Goal: Register for event/course

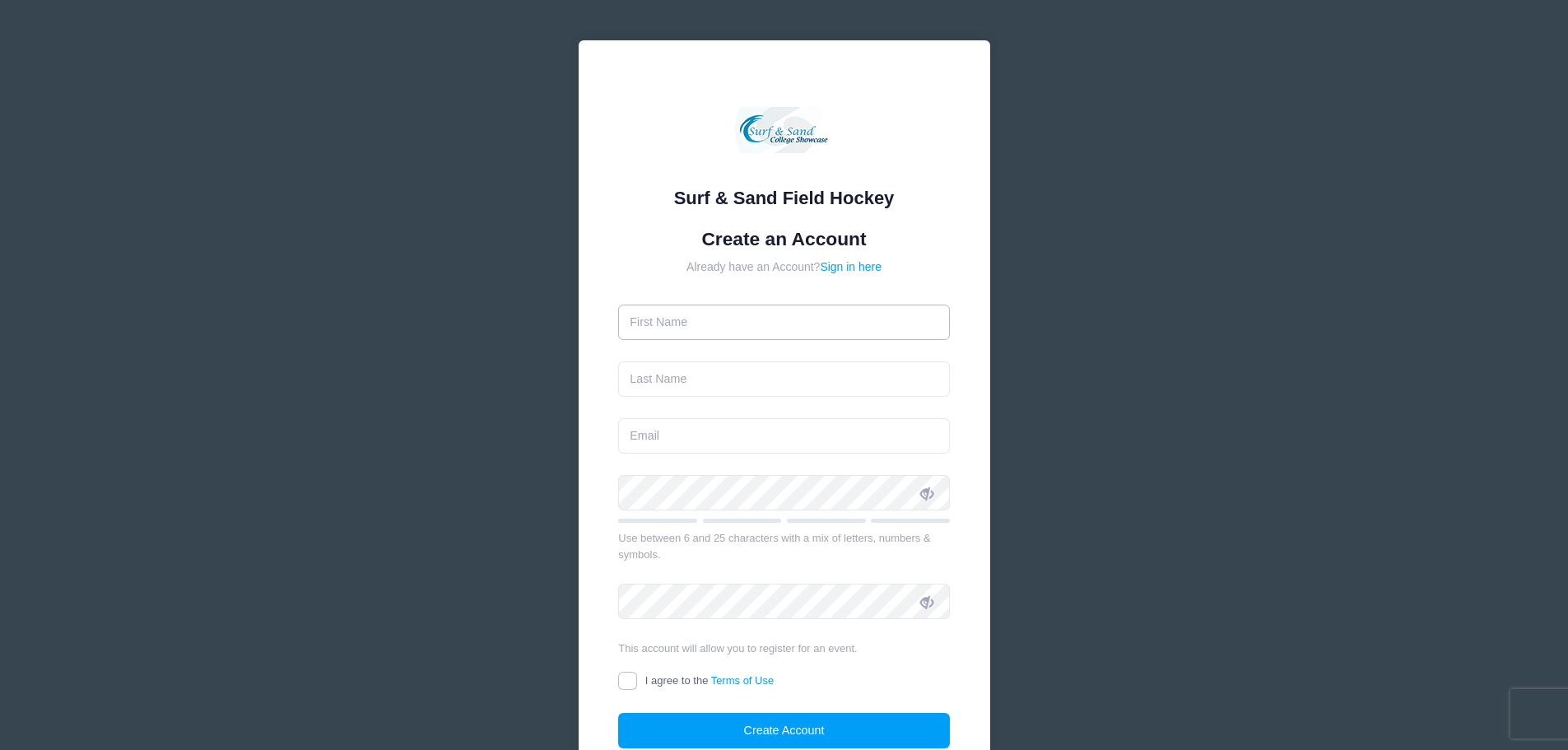
click at [755, 326] on input "text" at bounding box center [784, 322] width 332 height 35
type input "[PERSON_NAME]"
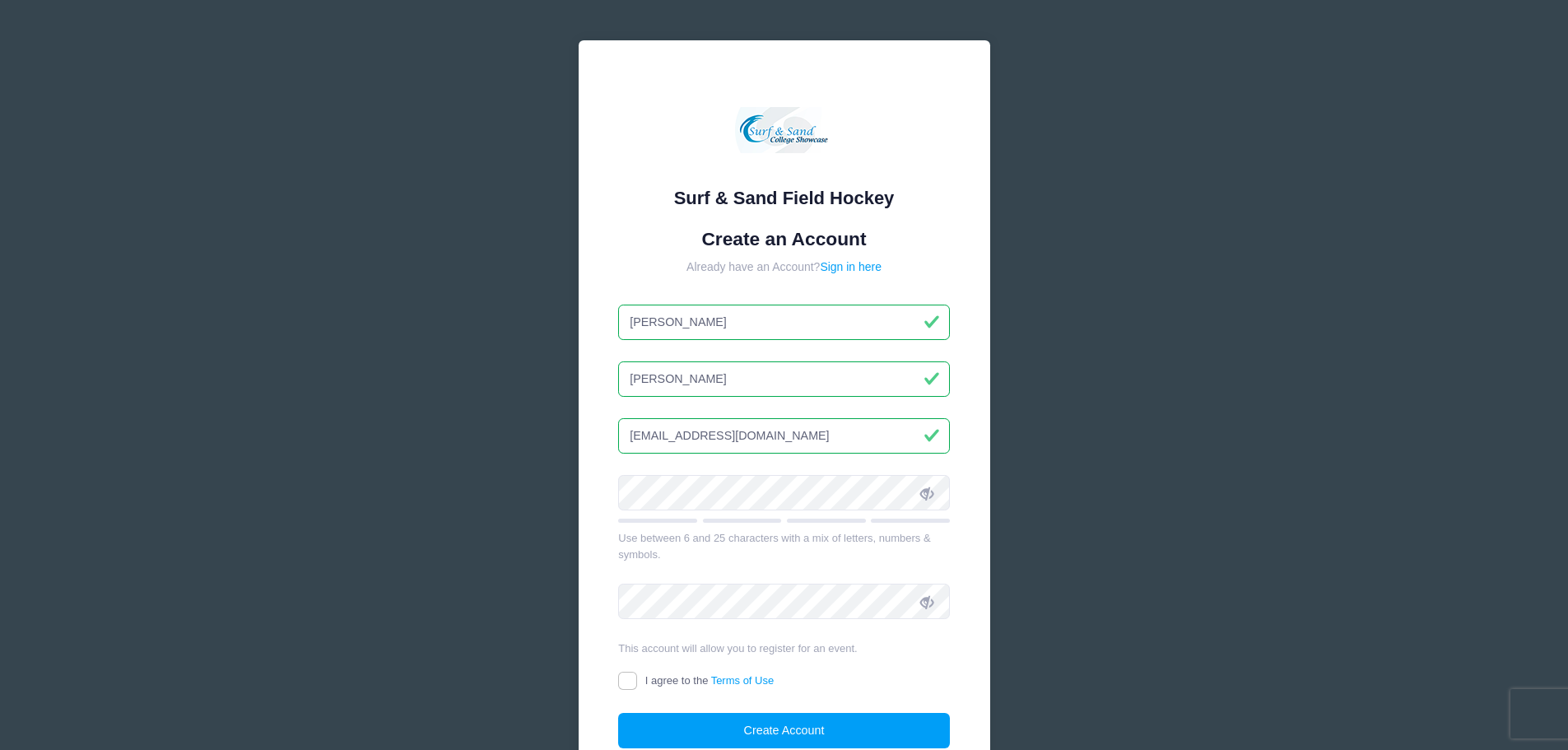
type input "[EMAIL_ADDRESS][DOMAIN_NAME]"
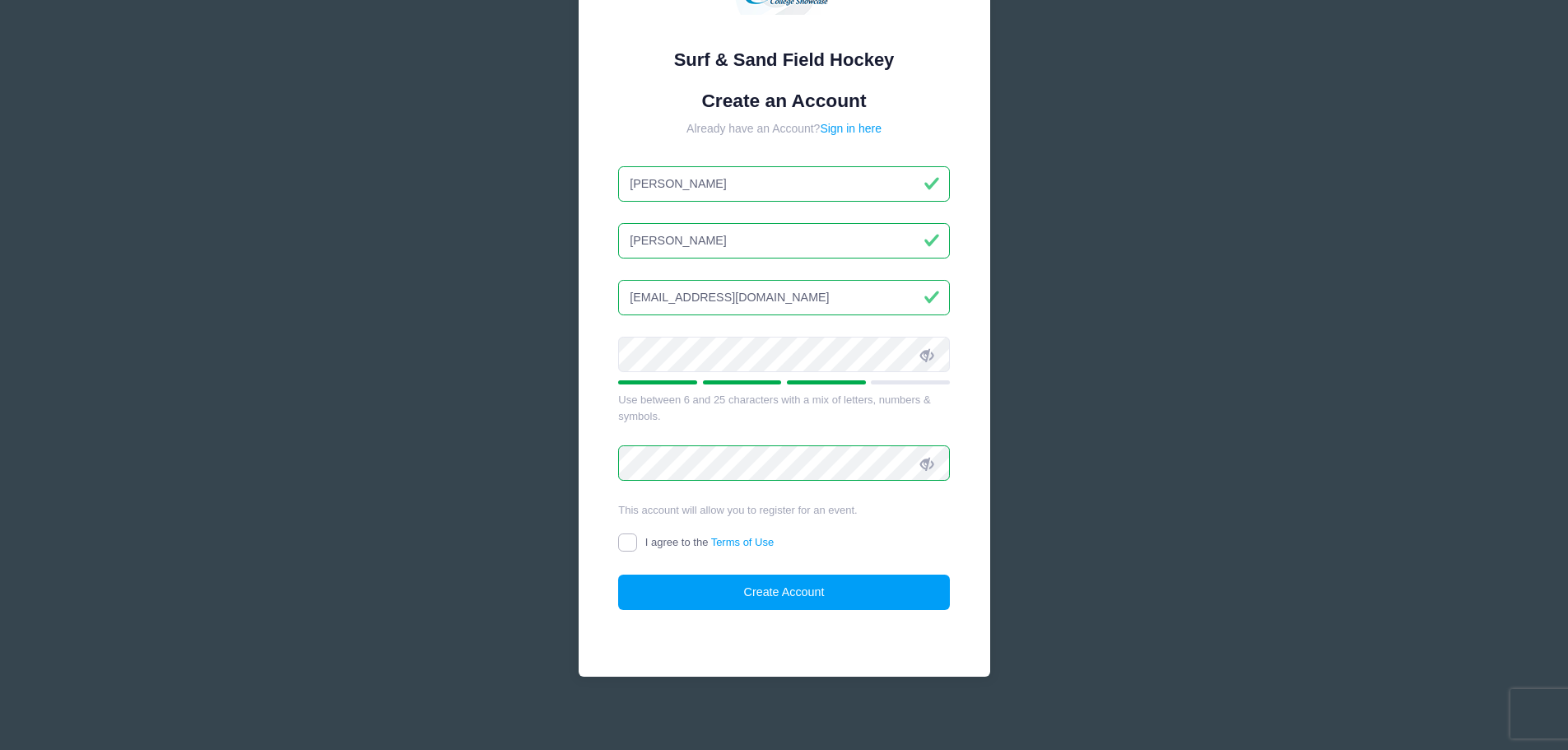
scroll to position [146, 0]
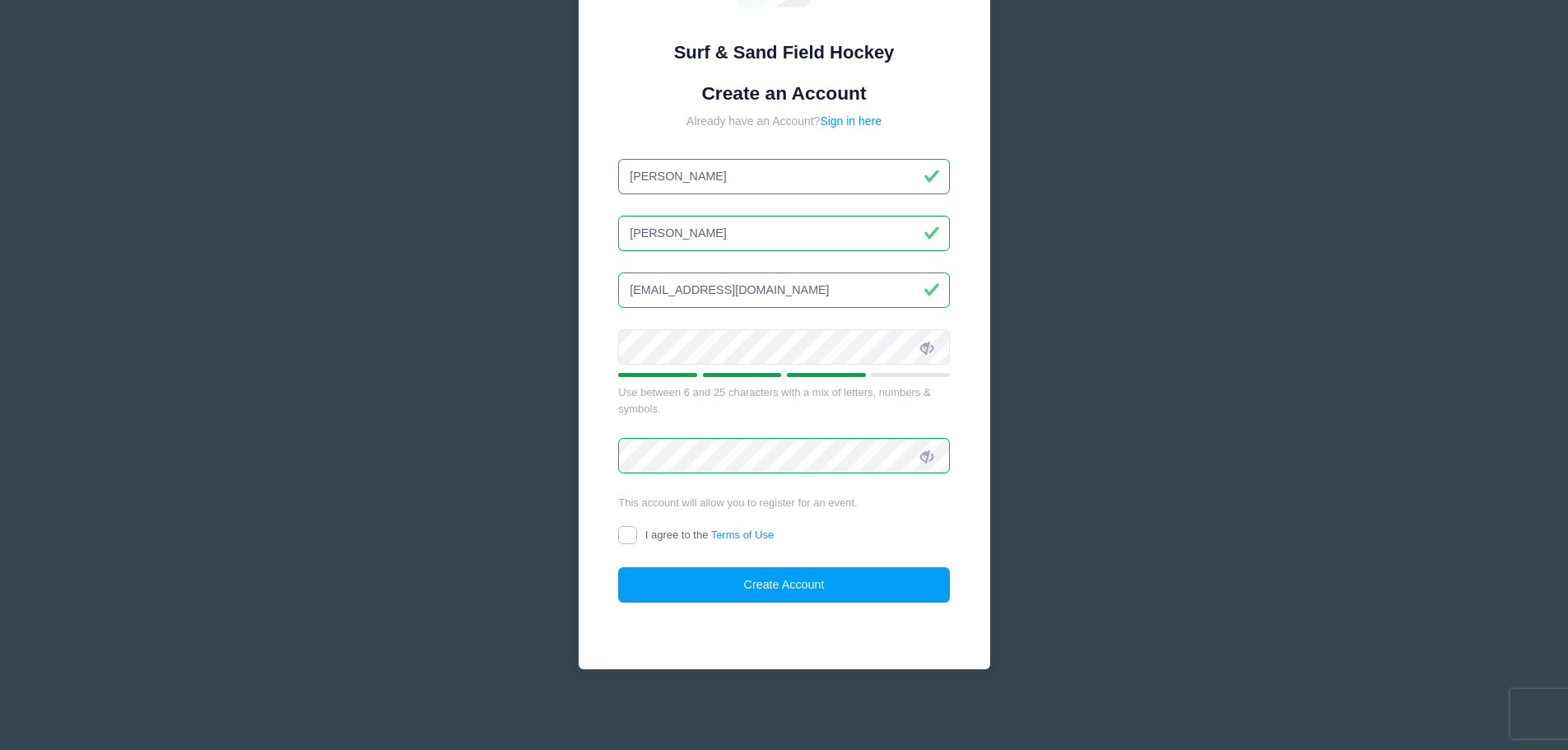
click at [625, 537] on input "I agree to the Terms of Use" at bounding box center [627, 535] width 19 height 19
checkbox input "true"
click at [763, 581] on button "Create Account" at bounding box center [784, 585] width 332 height 35
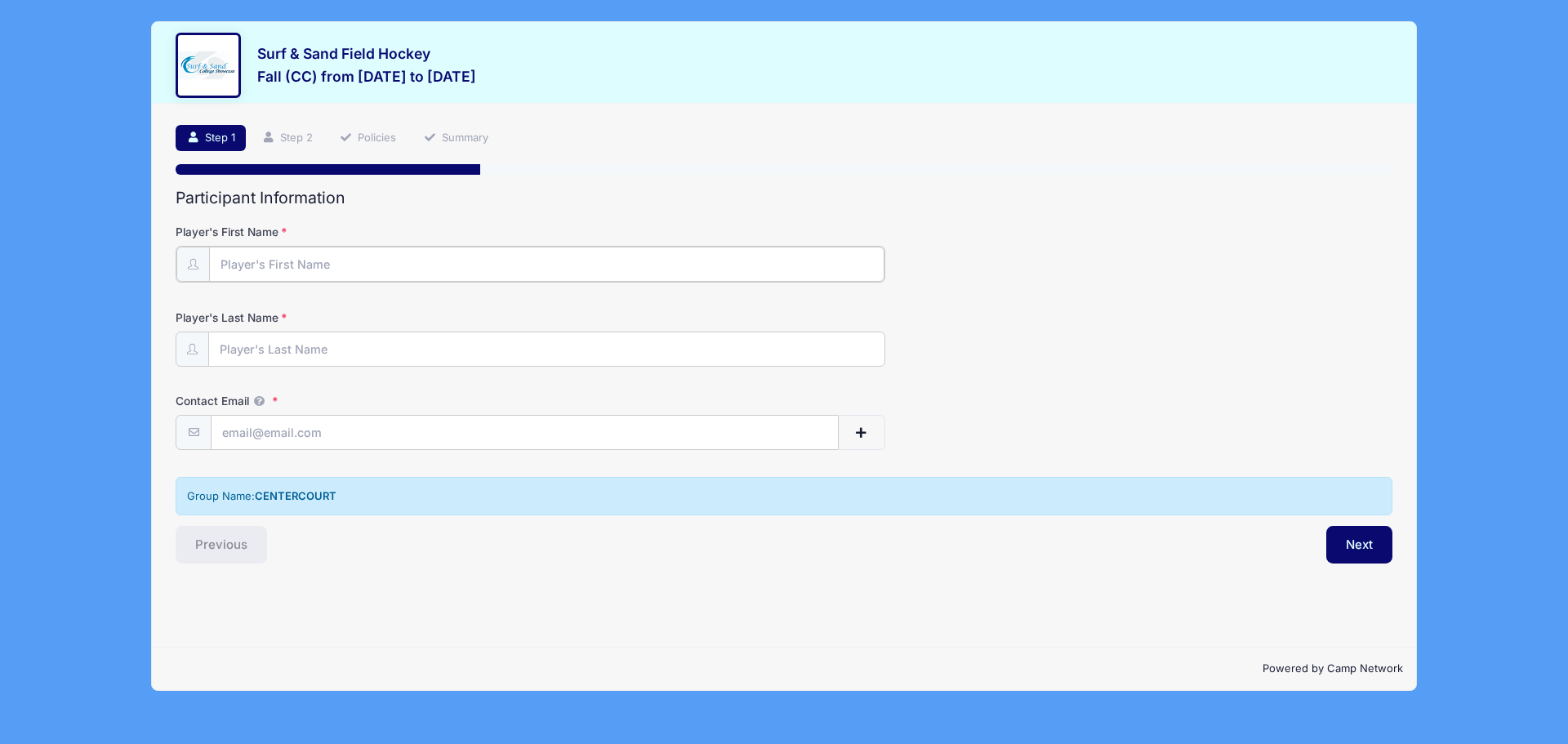
click at [285, 265] on input "Player's First Name" at bounding box center [546, 264] width 676 height 35
type input "Norah"
click at [221, 343] on input "Carifa" at bounding box center [546, 349] width 676 height 35
type input "Conine Carifa"
click at [246, 428] on input "Contact Email" at bounding box center [524, 431] width 626 height 35
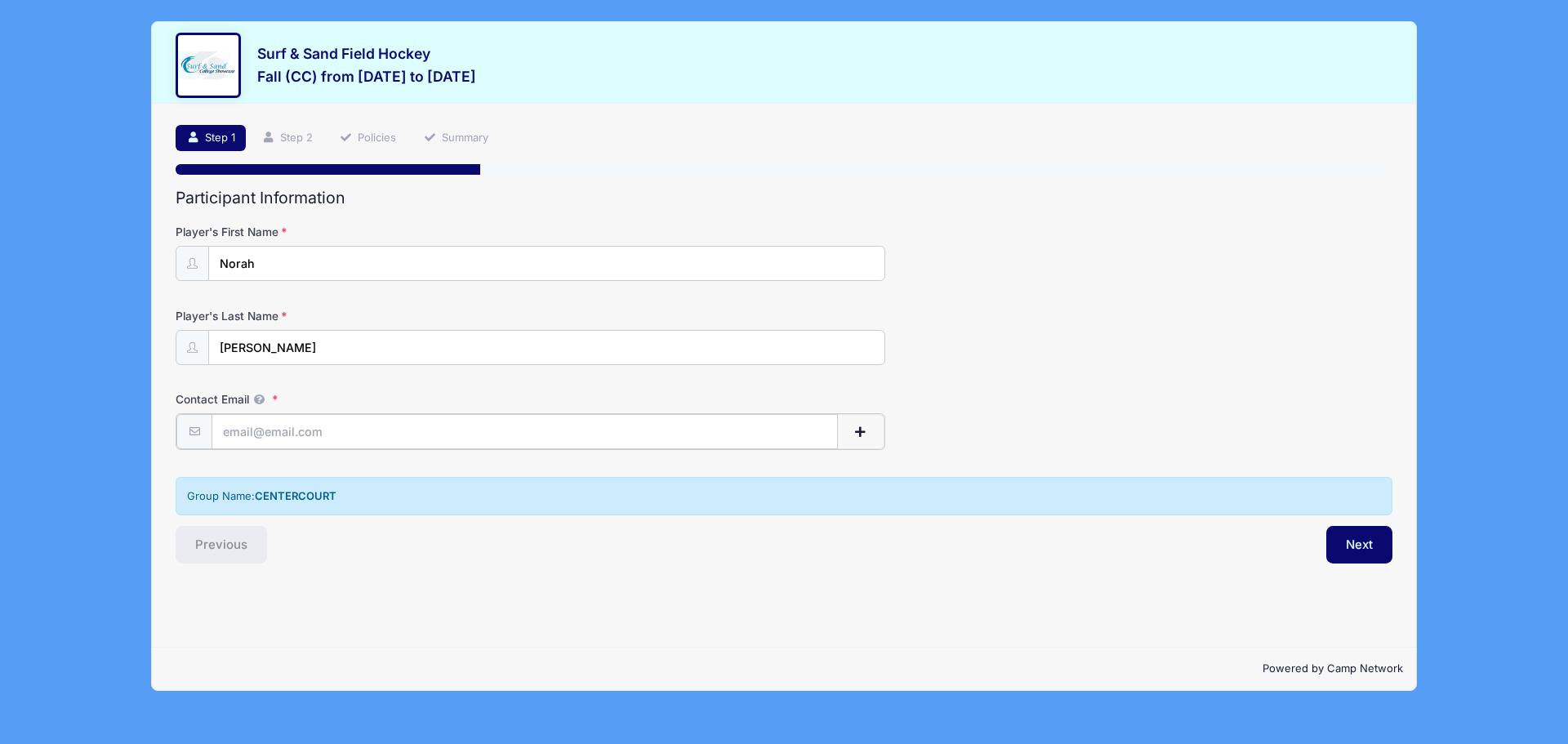
click at [250, 435] on input "Contact Email" at bounding box center [524, 431] width 626 height 35
type input "jamescarifa@gmail.com"
click at [865, 429] on span "button" at bounding box center [860, 431] width 15 height 11
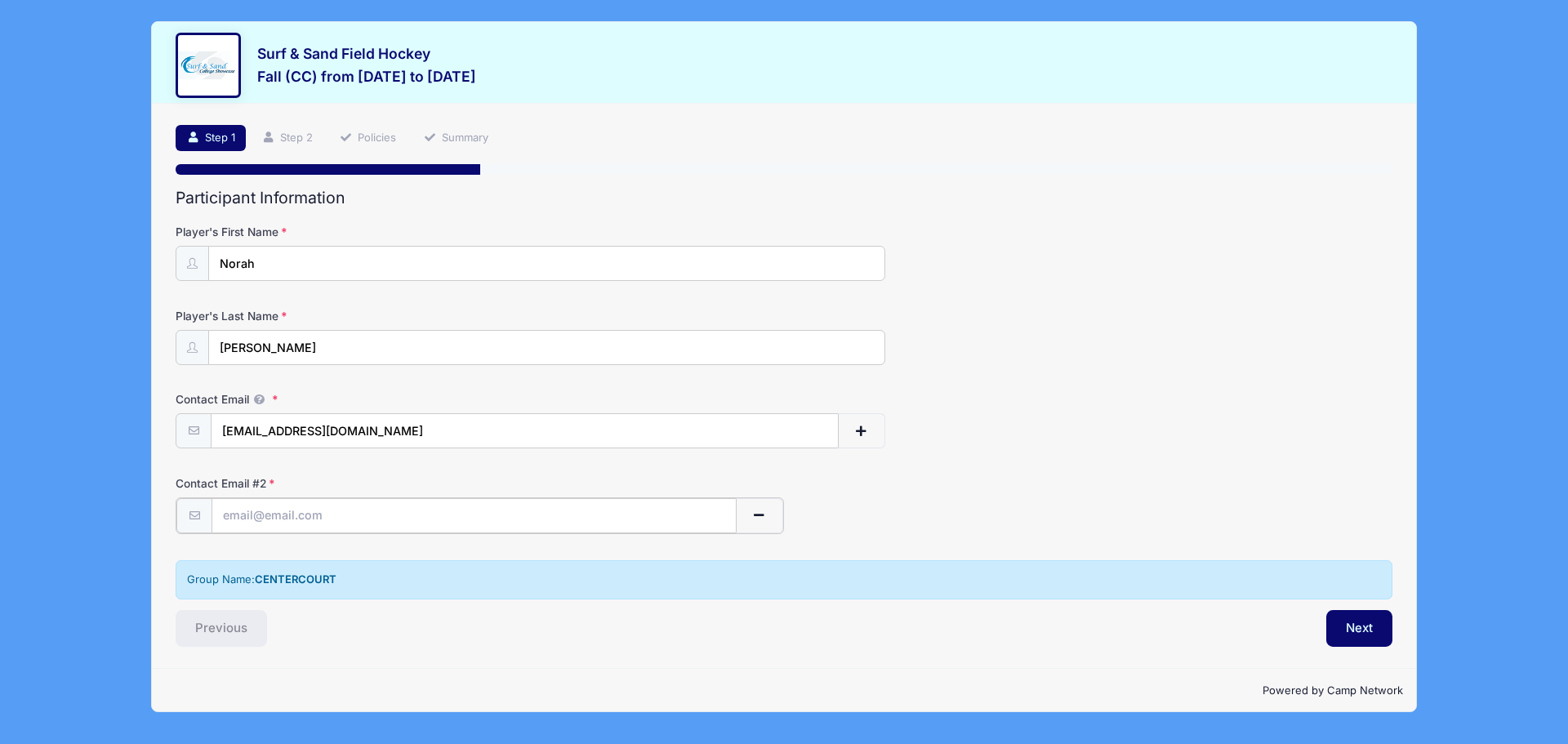
click at [758, 510] on span "button" at bounding box center [759, 515] width 15 height 11
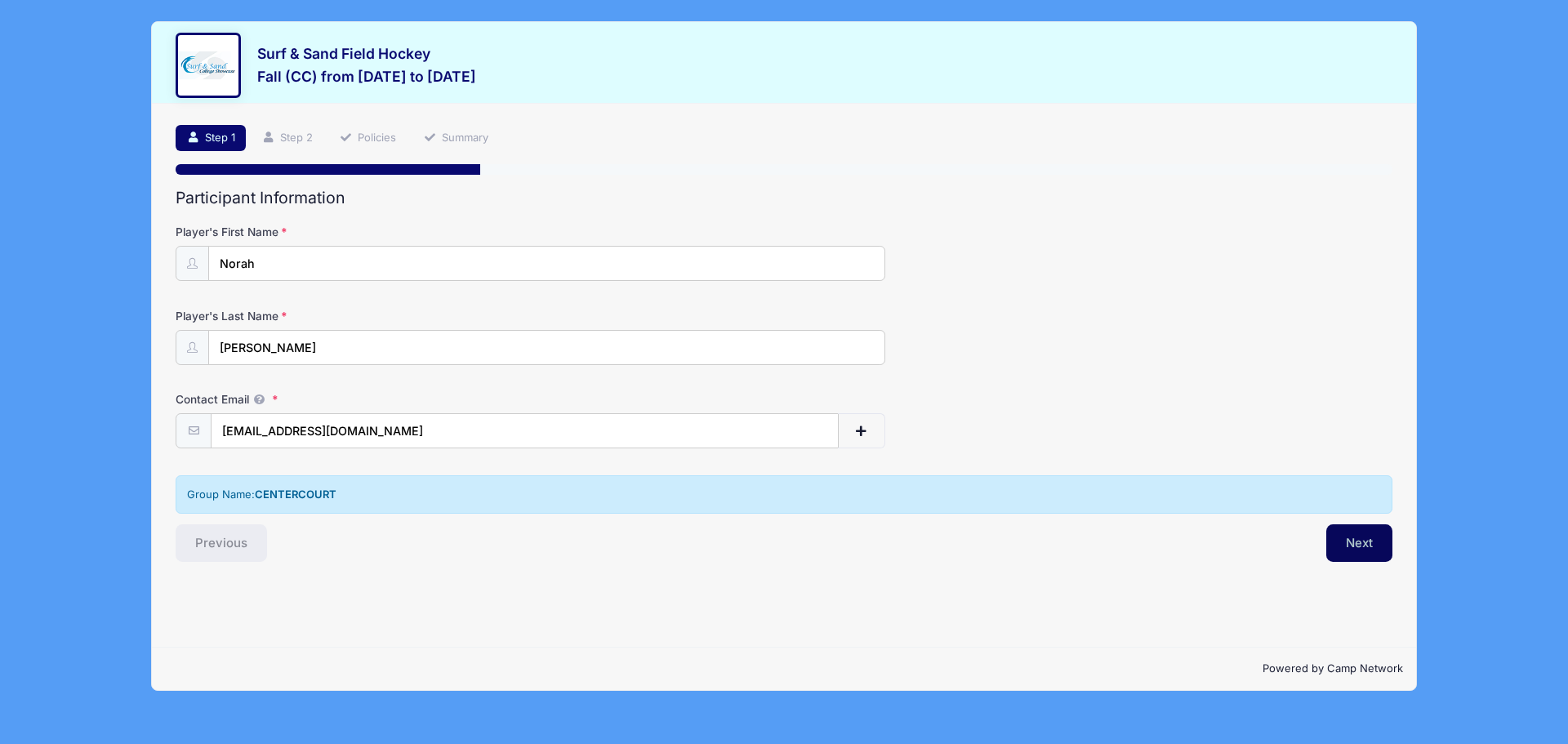
click at [1348, 534] on button "Next" at bounding box center [1359, 543] width 66 height 38
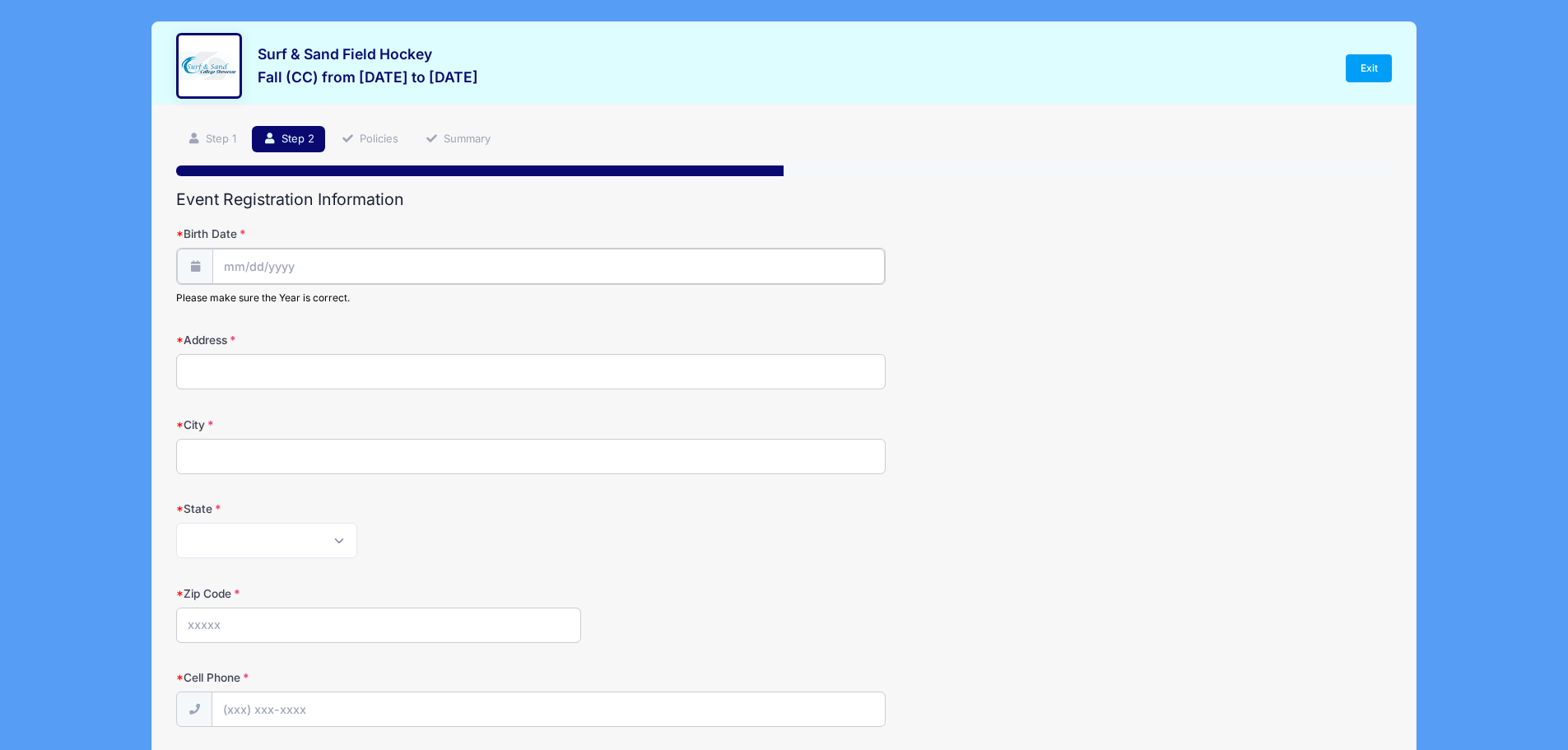
click at [321, 264] on input "Birth Date" at bounding box center [548, 267] width 672 height 35
click at [384, 320] on span at bounding box center [387, 316] width 12 height 12
click at [384, 316] on span at bounding box center [387, 316] width 12 height 12
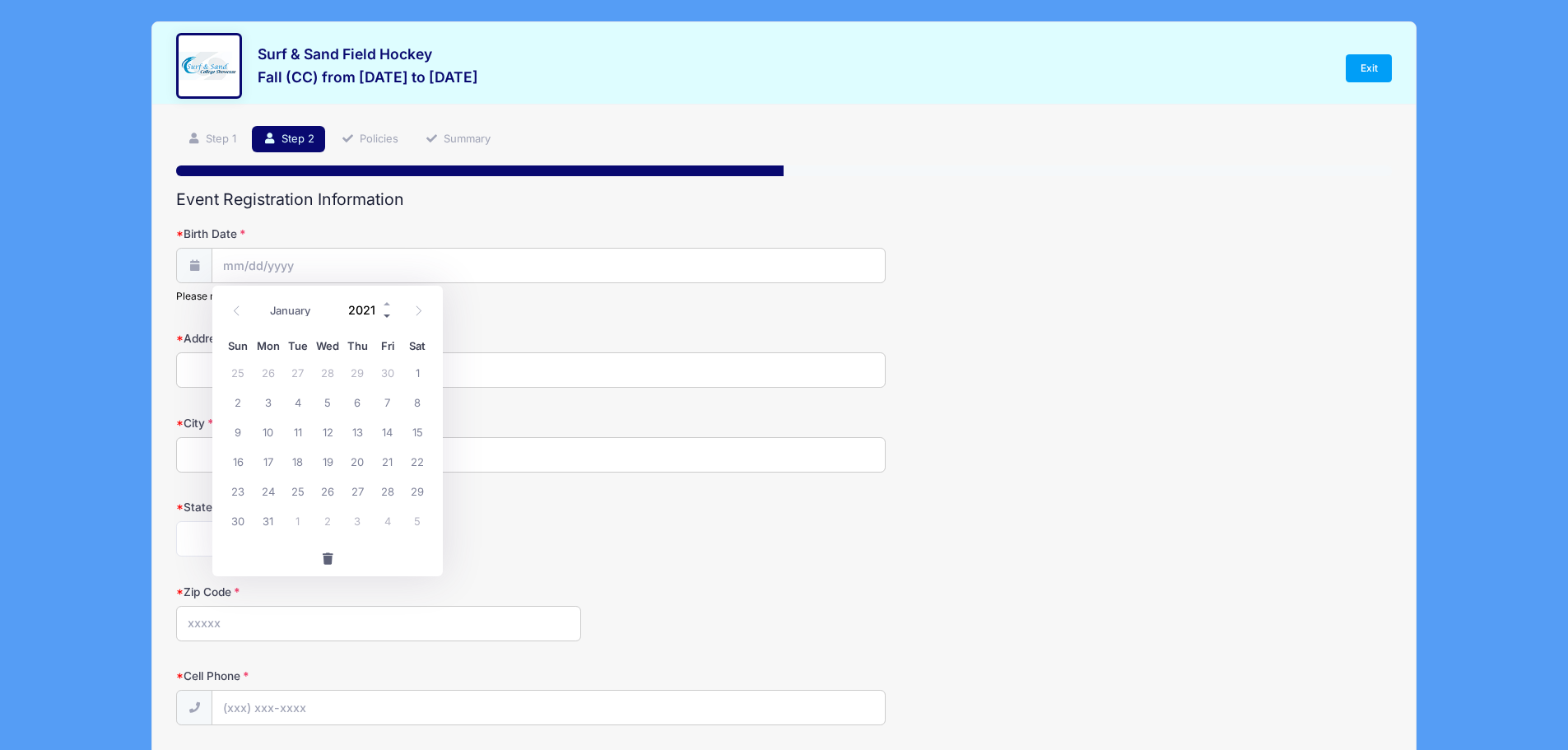
click at [384, 316] on span at bounding box center [387, 316] width 12 height 12
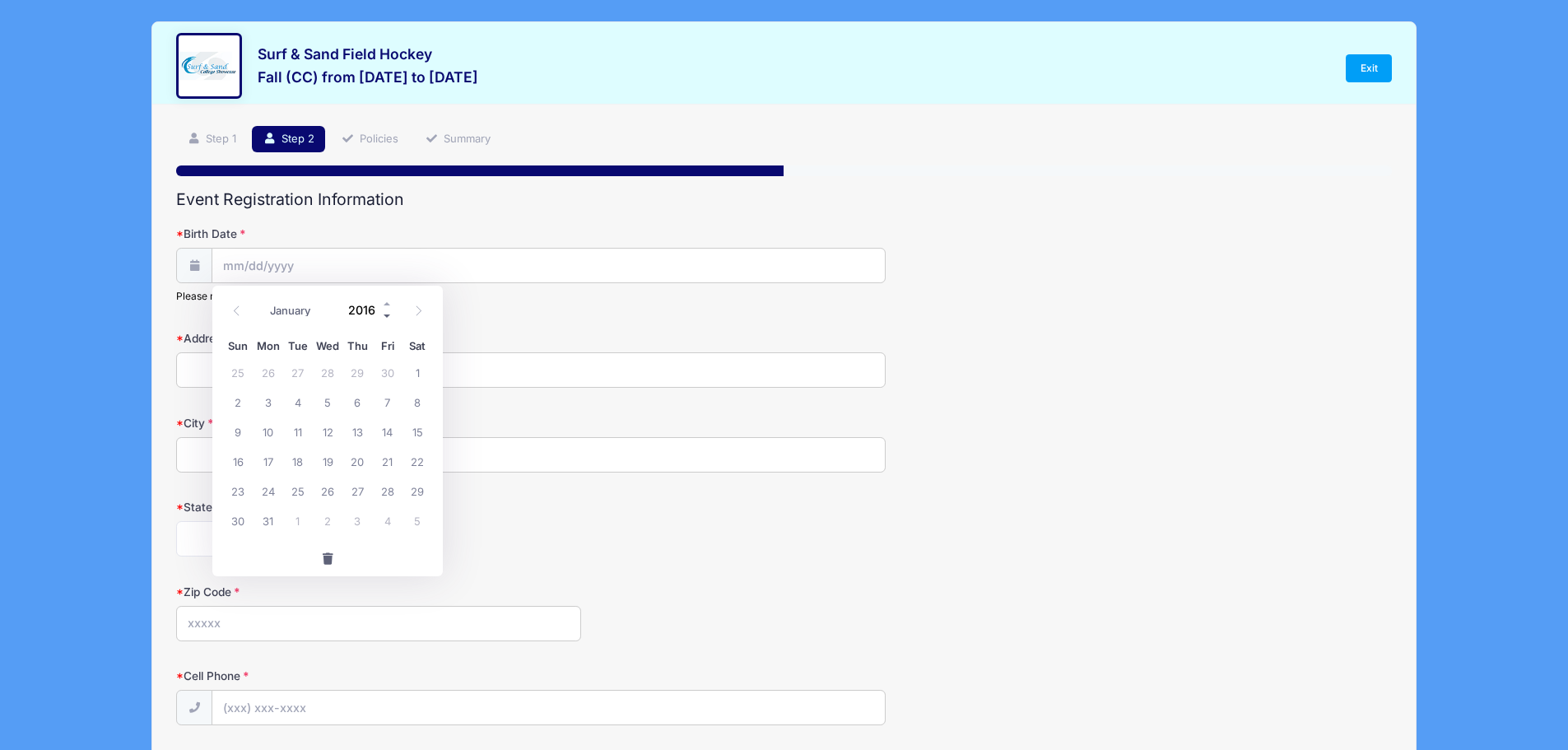
click at [384, 316] on span at bounding box center [387, 316] width 12 height 12
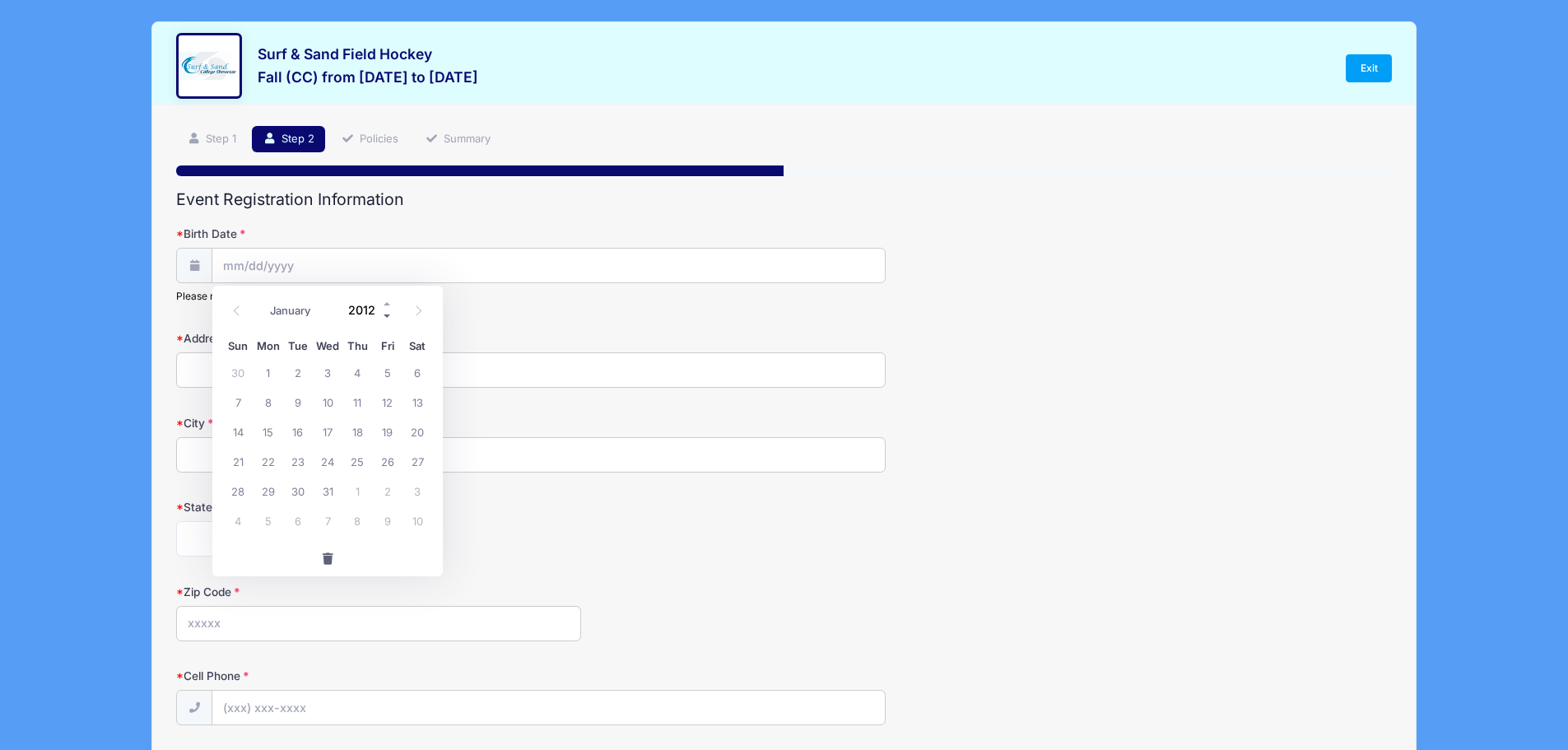
type input "2011"
click at [233, 313] on icon at bounding box center [236, 311] width 11 height 11
select select "7"
click at [361, 402] on span "11" at bounding box center [357, 401] width 29 height 29
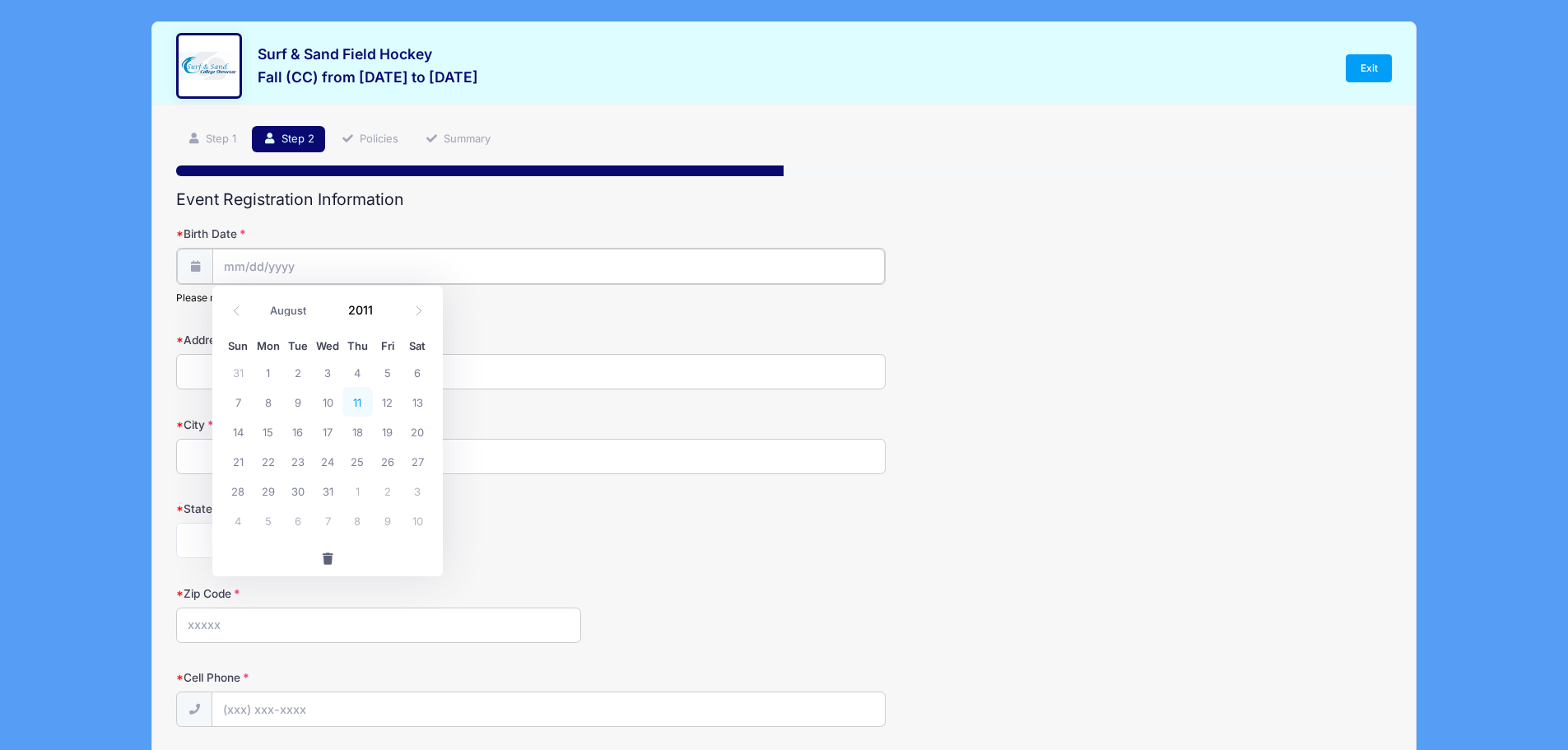
type input "08/11/2011"
click at [275, 371] on input "Address" at bounding box center [530, 370] width 709 height 35
type input "7 Lees Hill Rd"
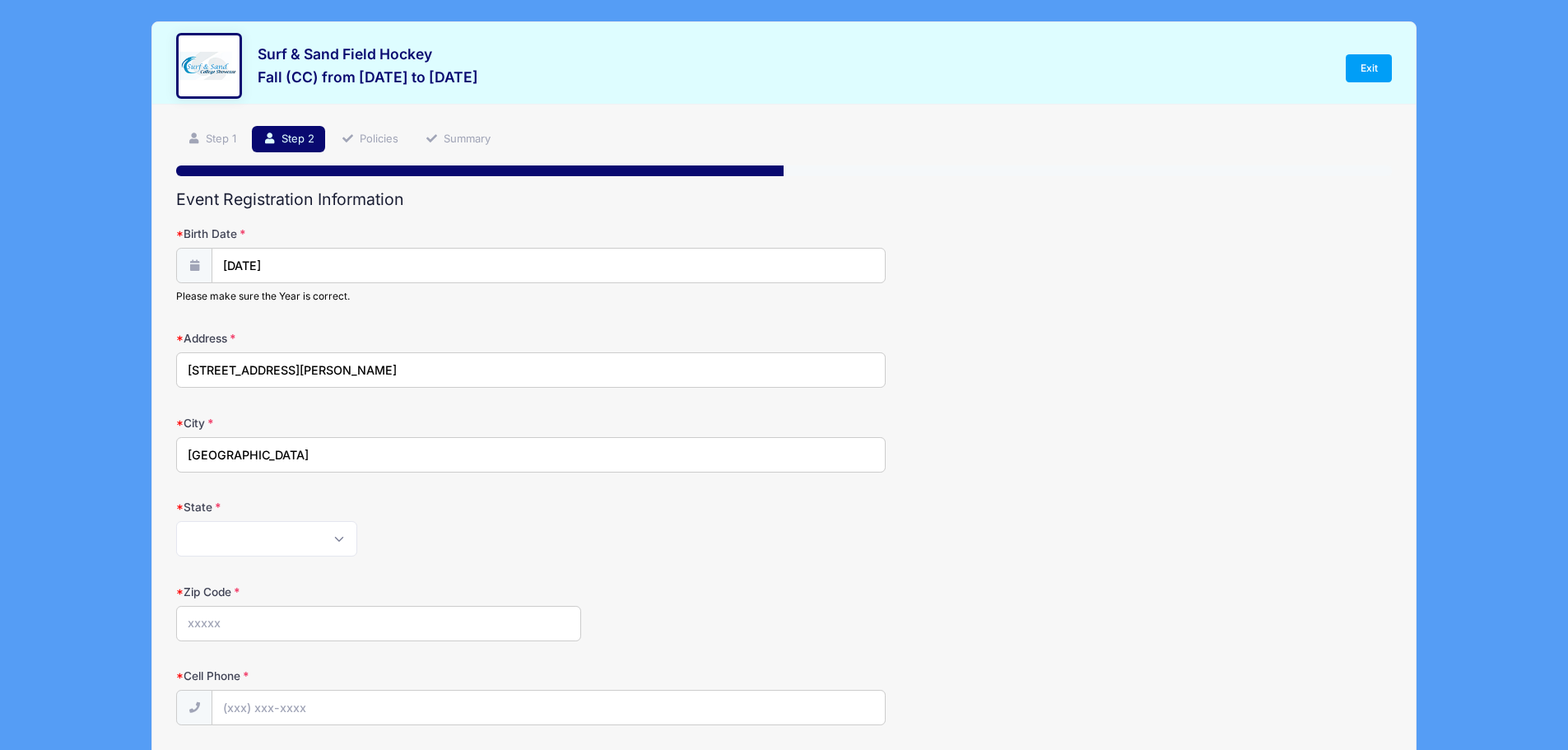
type input "Basking Ridge"
select select "NJ"
type input "07920"
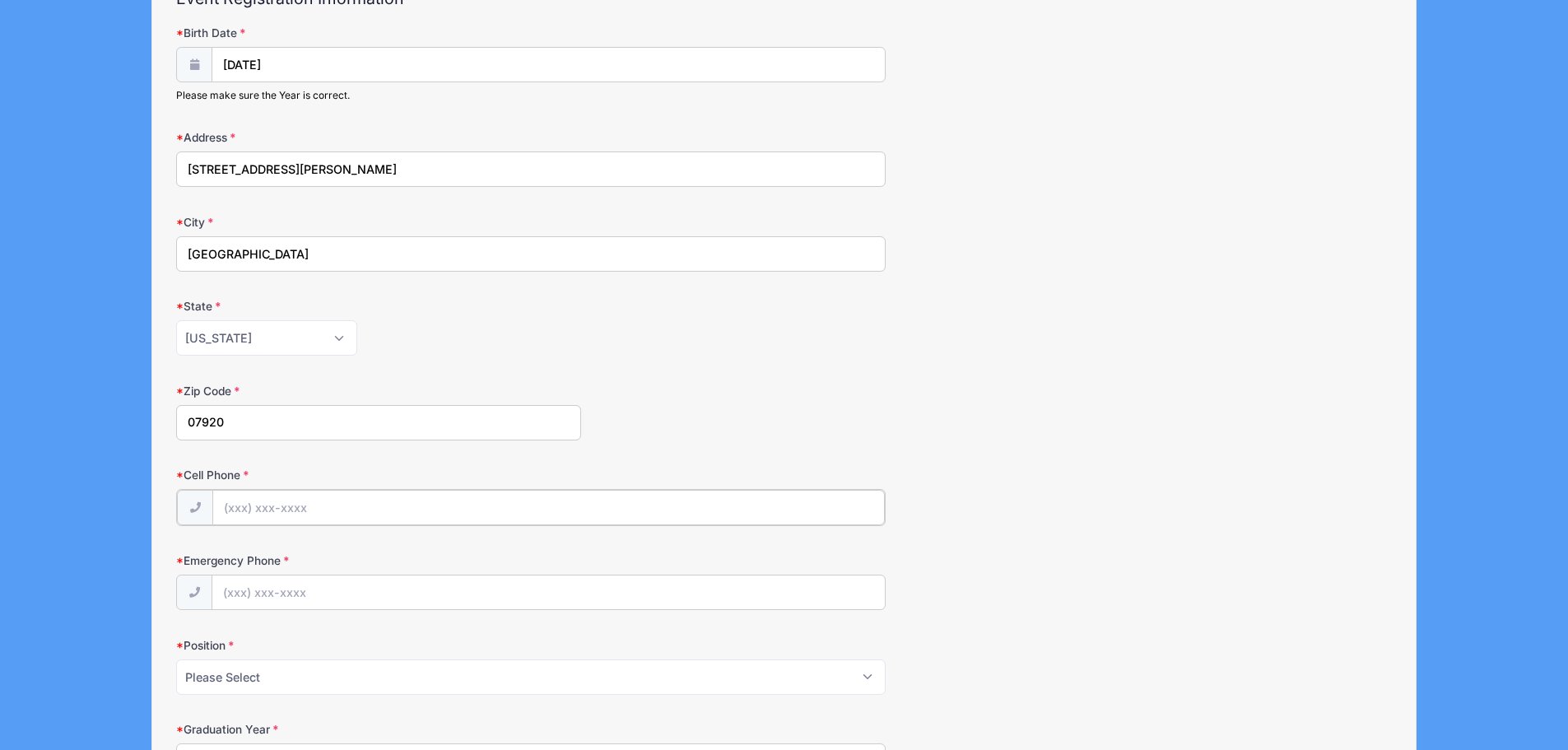
scroll to position [247, 0]
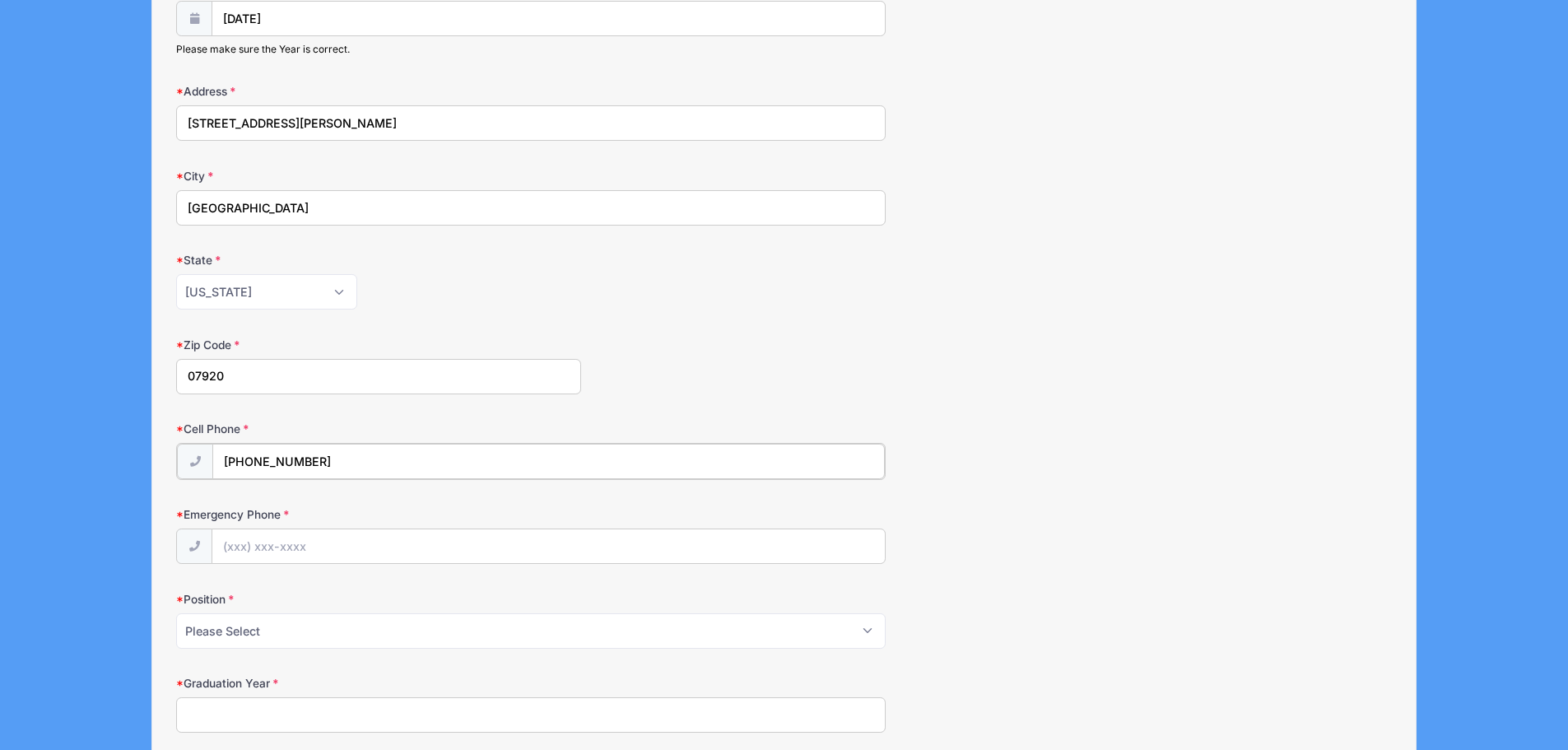
type input "(201) 723-5288"
type input "(2"
type input "(973) 945-8916"
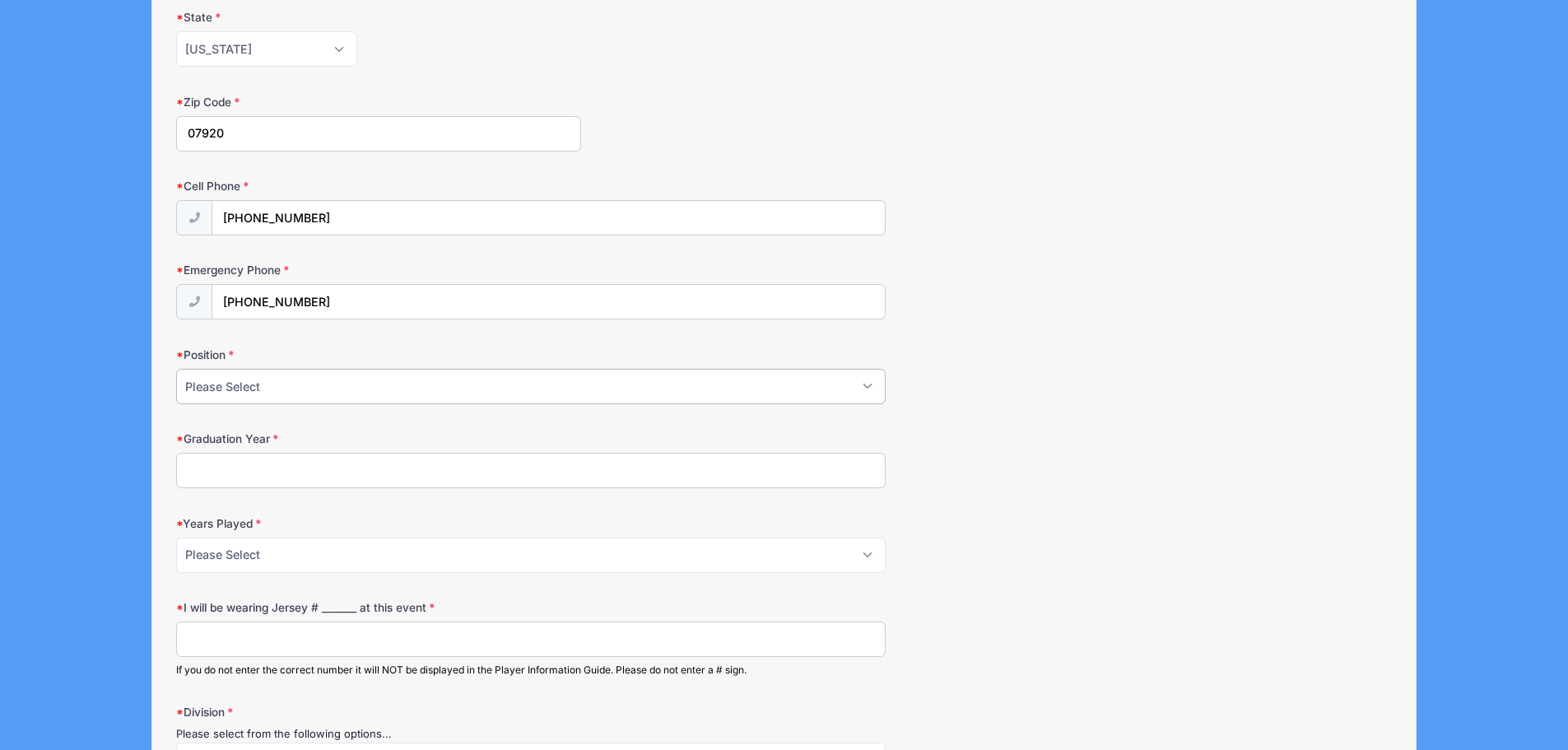
scroll to position [494, 0]
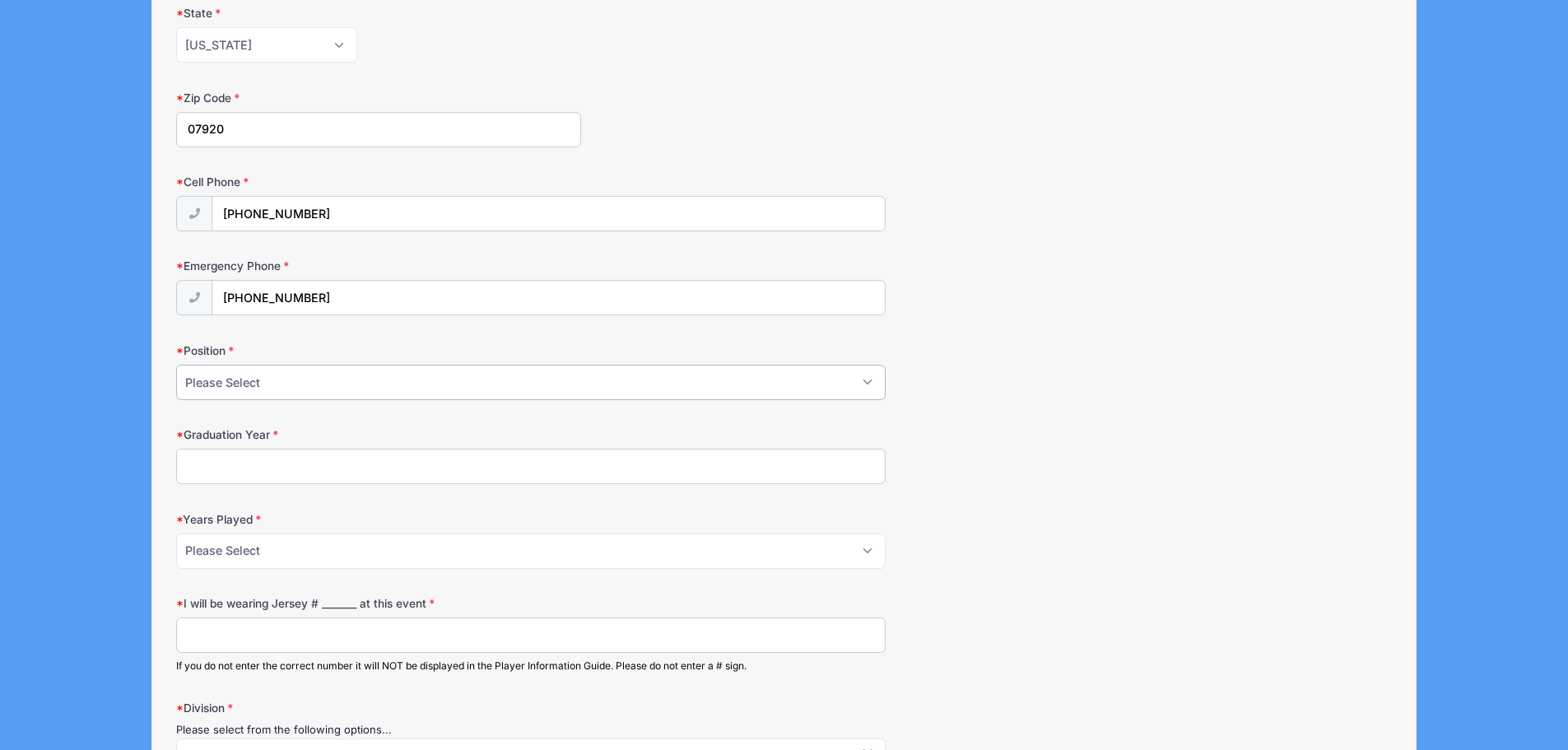
click at [276, 390] on select "Please Select Forward Midfielder Fullback Goalie" at bounding box center [530, 383] width 709 height 35
select select "Midfielder"
click at [176, 365] on select "Please Select Forward Midfielder Fullback Goalie" at bounding box center [530, 383] width 709 height 35
click at [252, 467] on input "Graduation Year" at bounding box center [530, 467] width 709 height 35
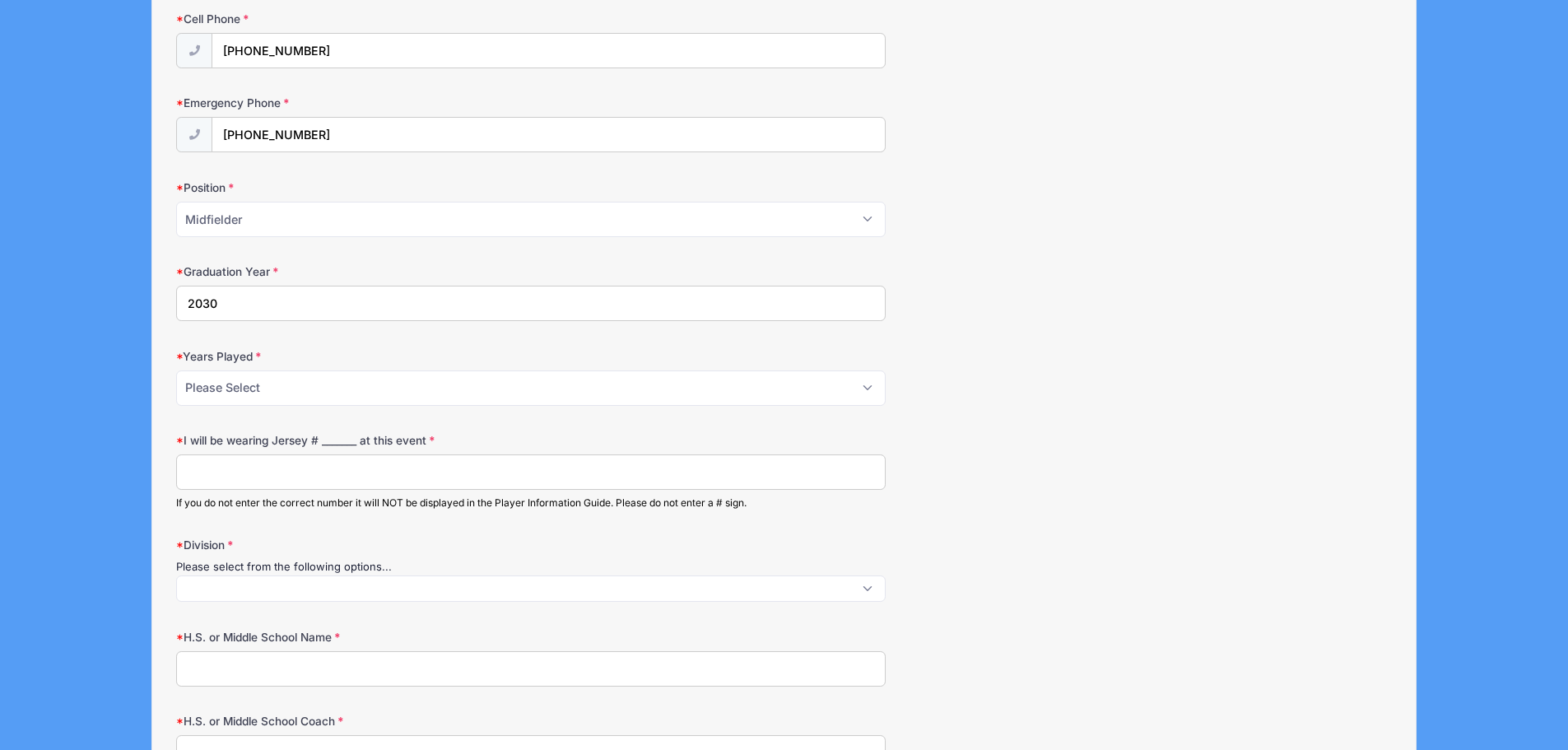
scroll to position [659, 0]
type input "2030"
click at [261, 388] on select "Please Select 1 2 3 4 5 6 7 8 9 10+" at bounding box center [530, 386] width 709 height 35
select select "4"
click at [176, 368] on select "Please Select 1 2 3 4 5 6 7 8 9 10+" at bounding box center [530, 386] width 709 height 35
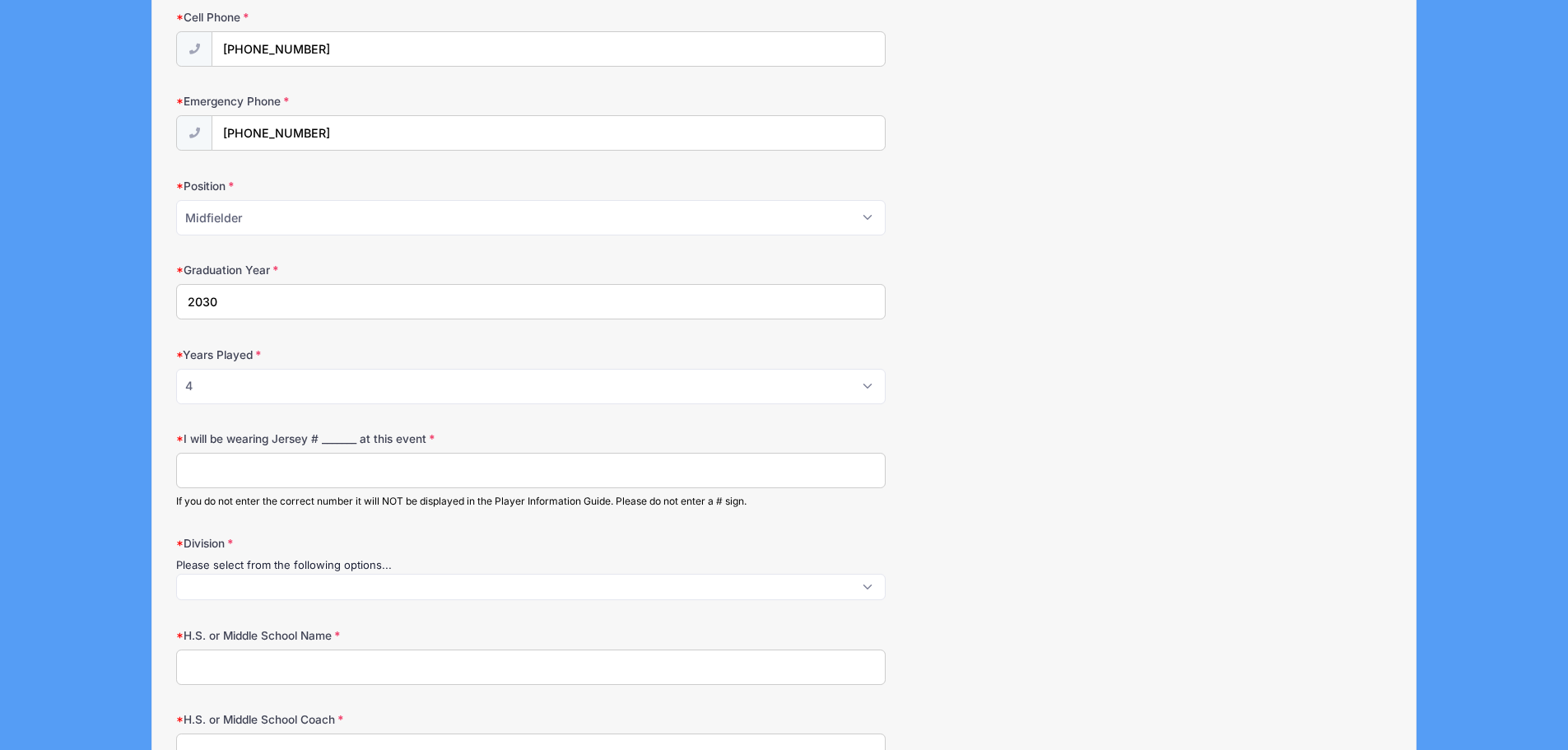
click at [321, 464] on input "I will be wearing Jersey # _______ at this event" at bounding box center [530, 470] width 709 height 35
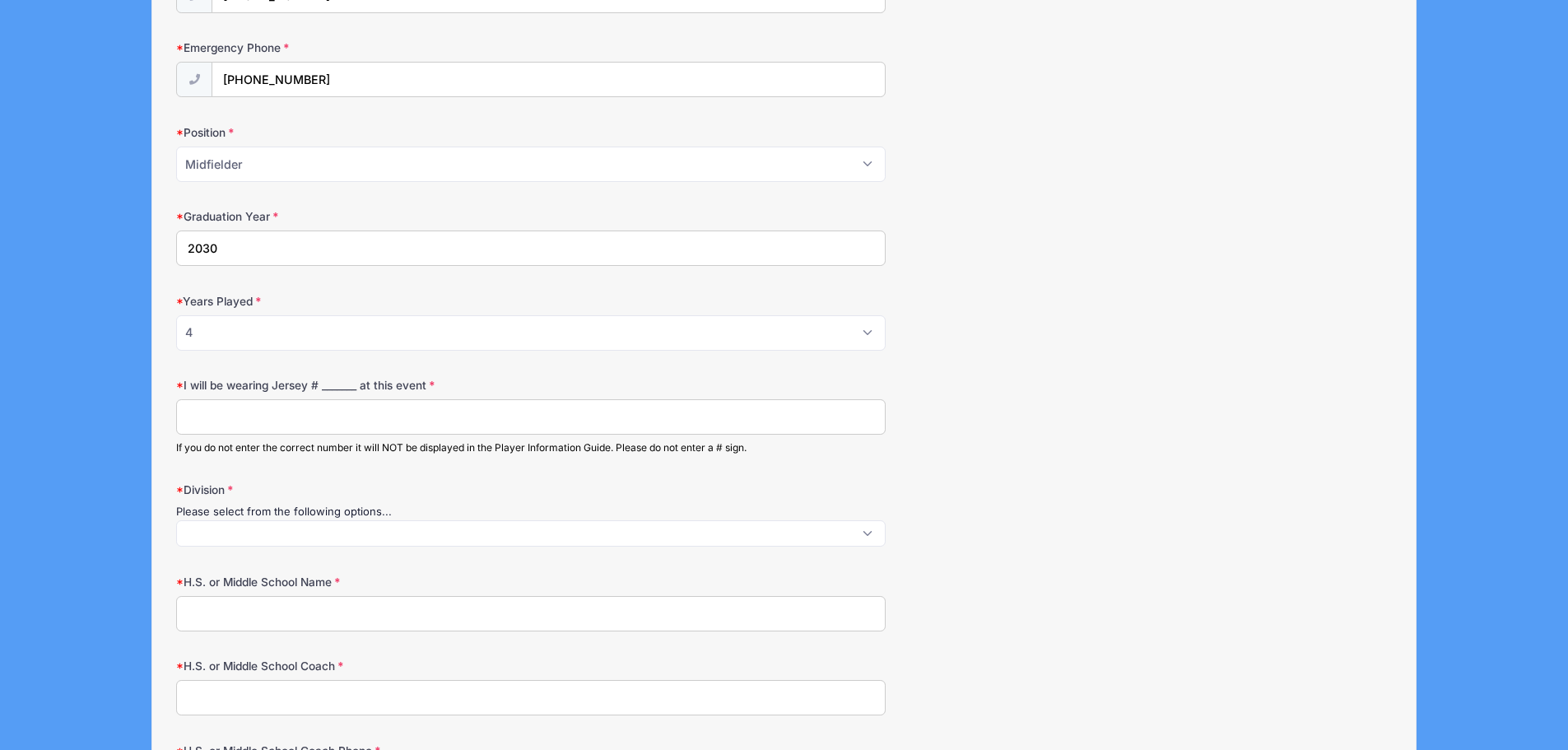
scroll to position [741, 0]
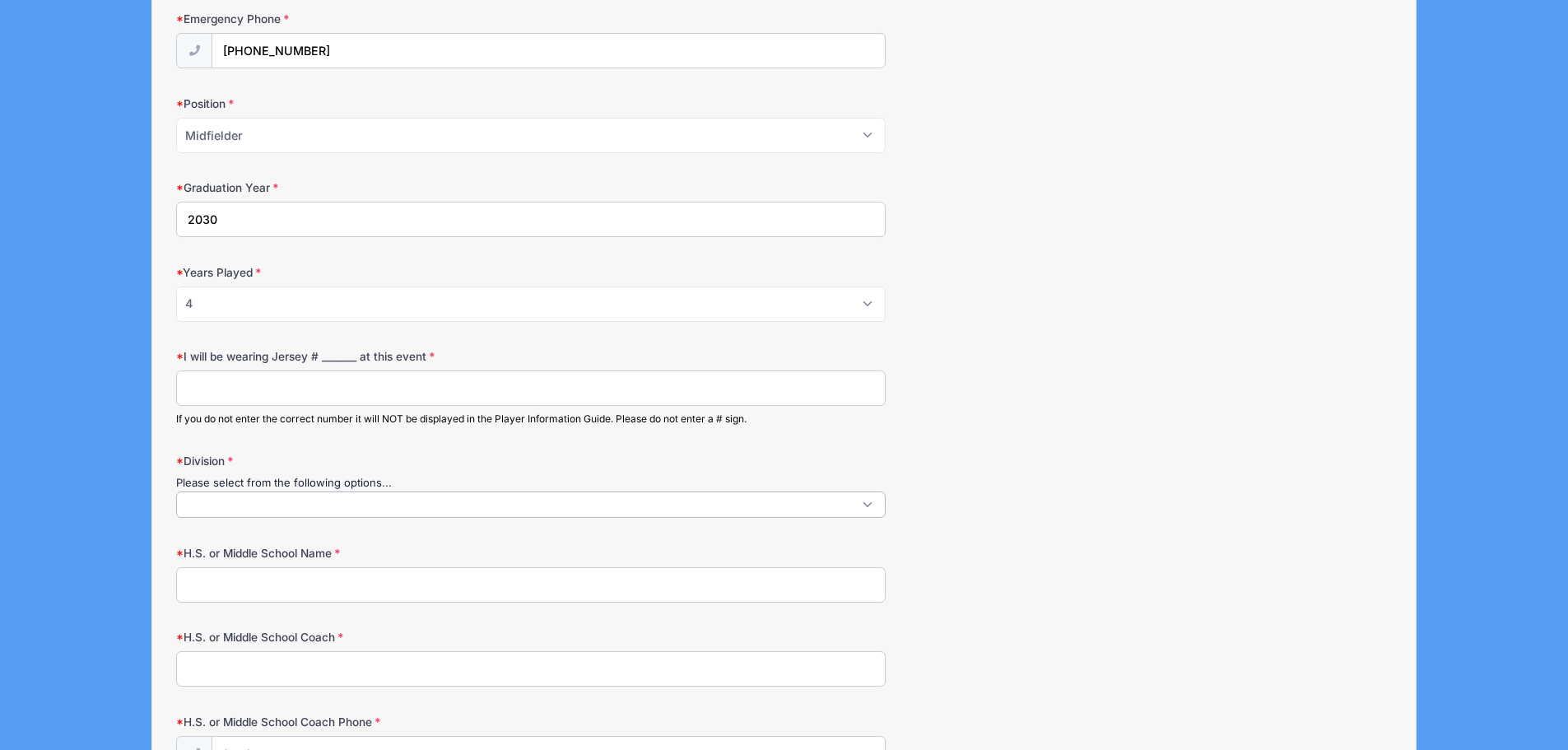
click at [849, 499] on span at bounding box center [530, 505] width 709 height 27
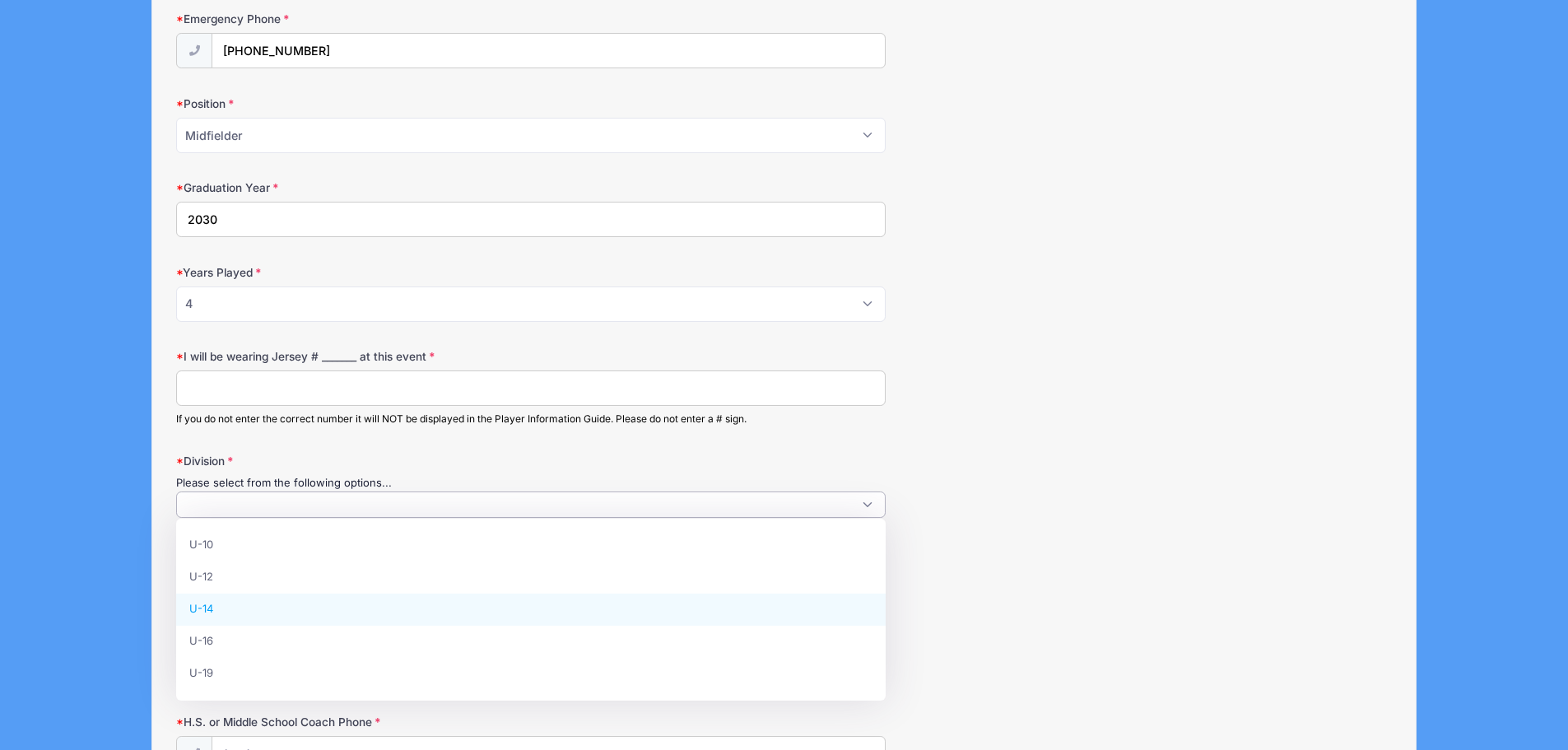
select select "U-14"
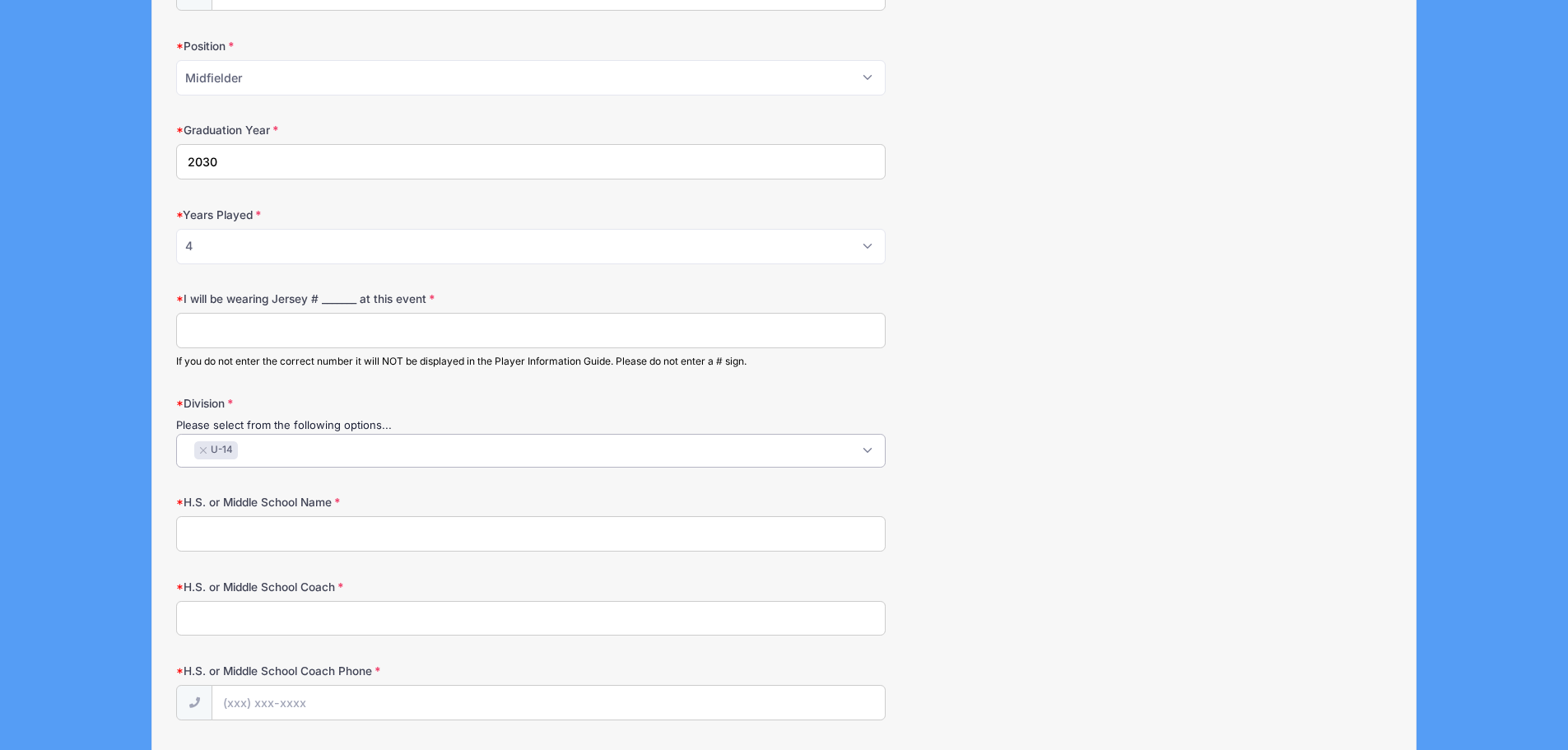
scroll to position [906, 0]
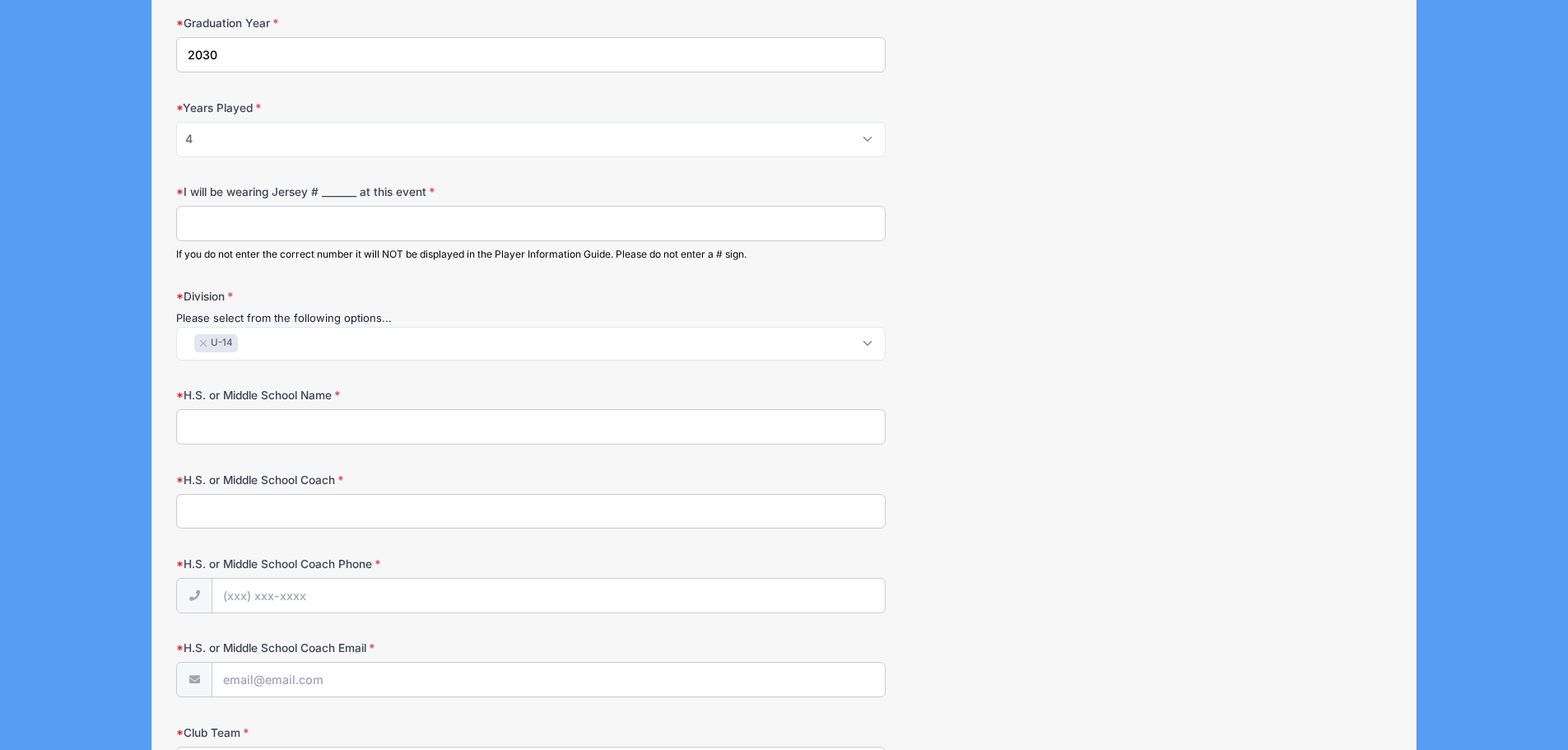
click at [243, 424] on input "H.S. or Middle School Name" at bounding box center [530, 427] width 709 height 35
type input "P"
type input "The Peck School"
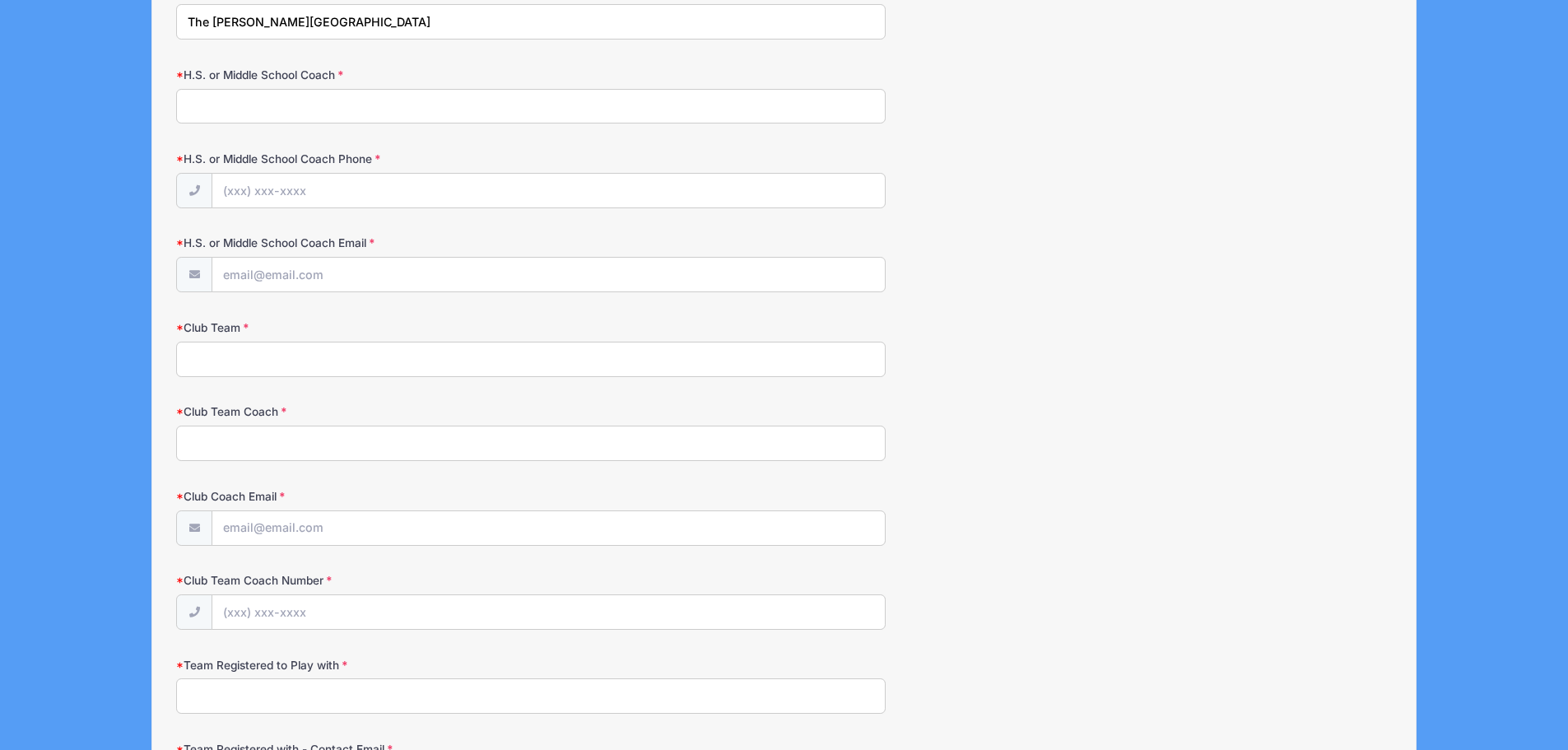
scroll to position [1317, 0]
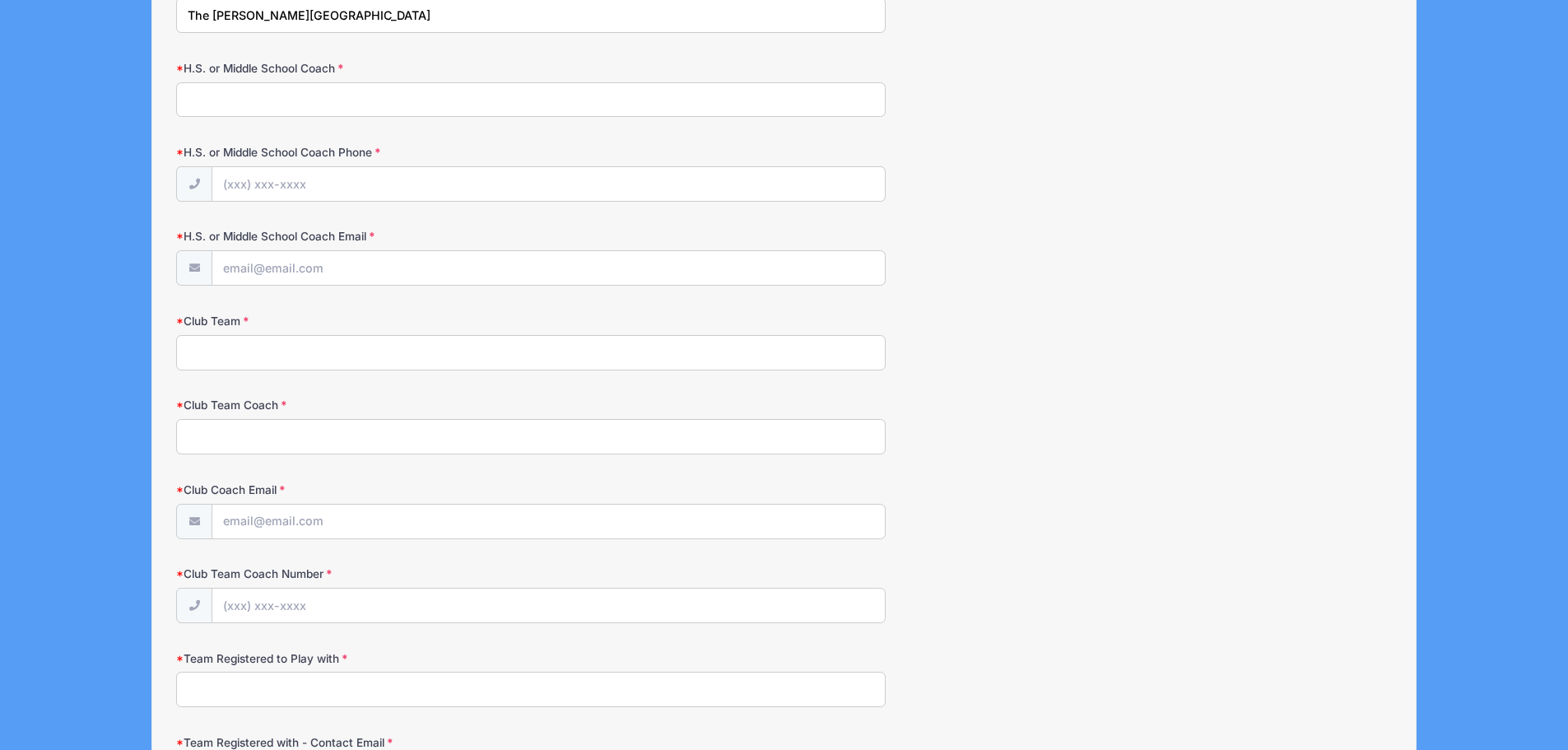
click at [322, 356] on input "Club Team" at bounding box center [530, 352] width 709 height 35
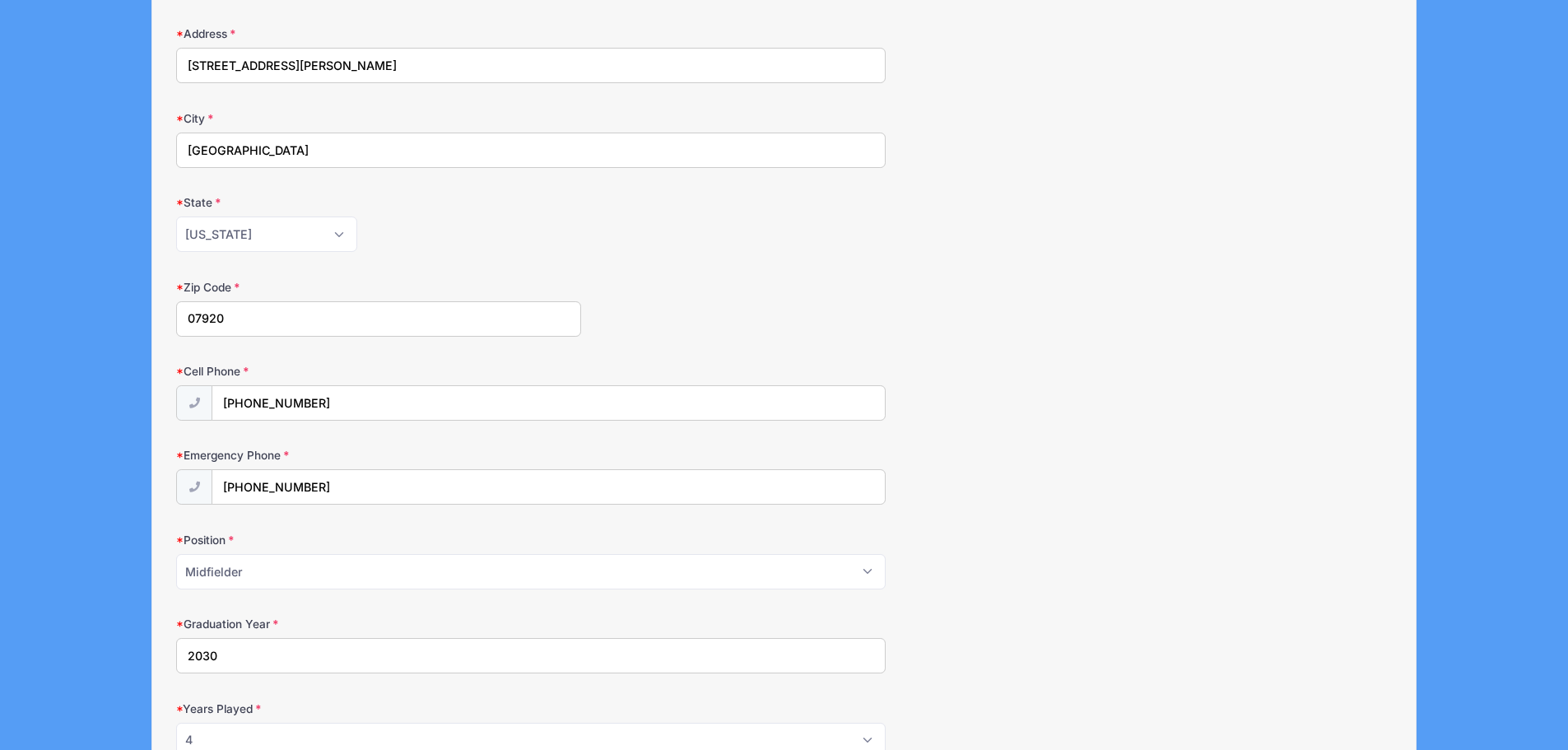
scroll to position [0, 0]
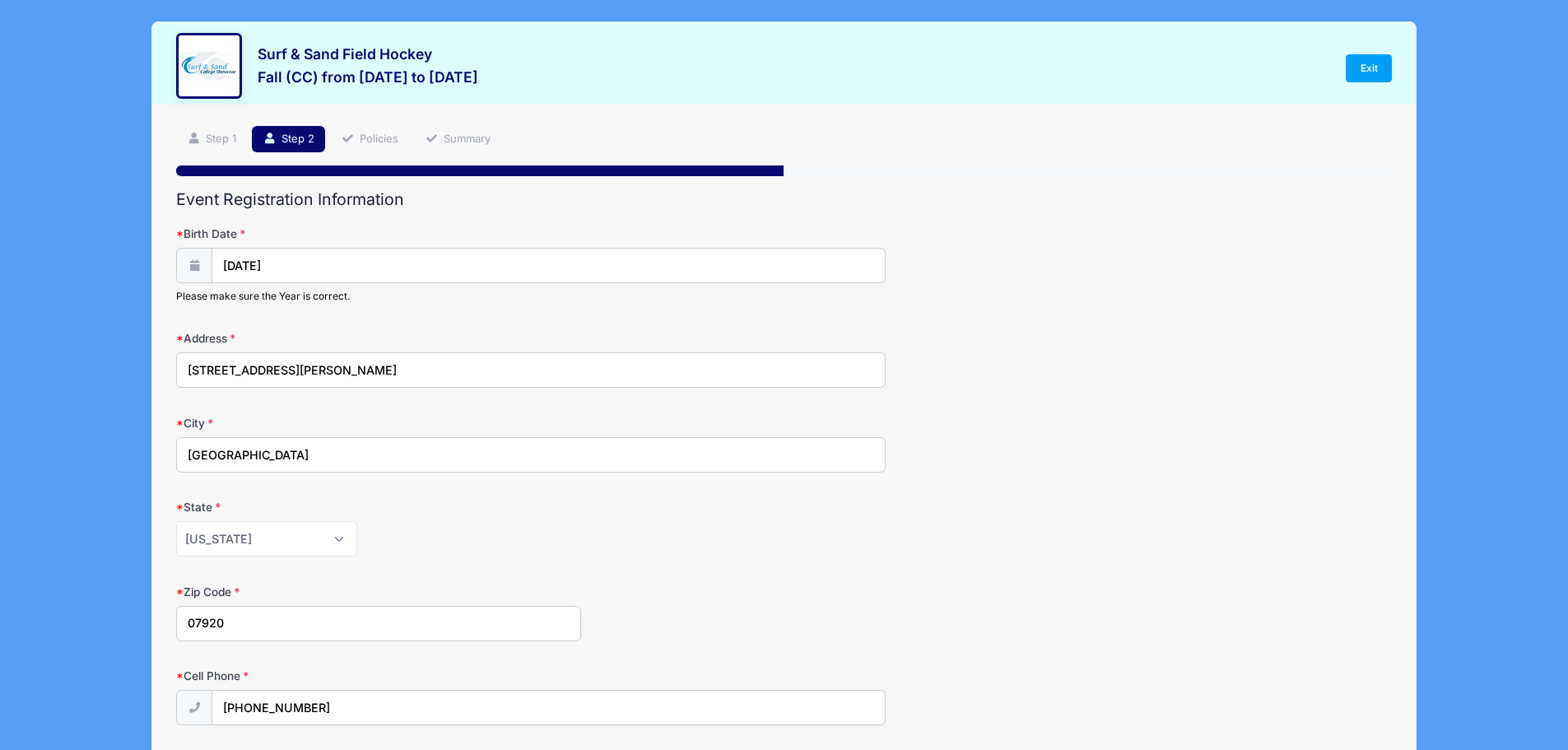
type input "Centercourt Field Hockey Club"
